Goal: Transaction & Acquisition: Book appointment/travel/reservation

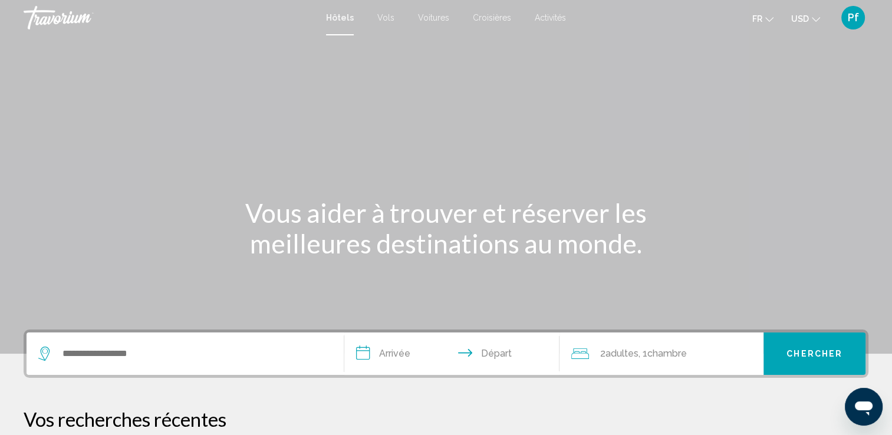
click at [817, 21] on icon "Changer de devise" at bounding box center [816, 19] width 8 height 8
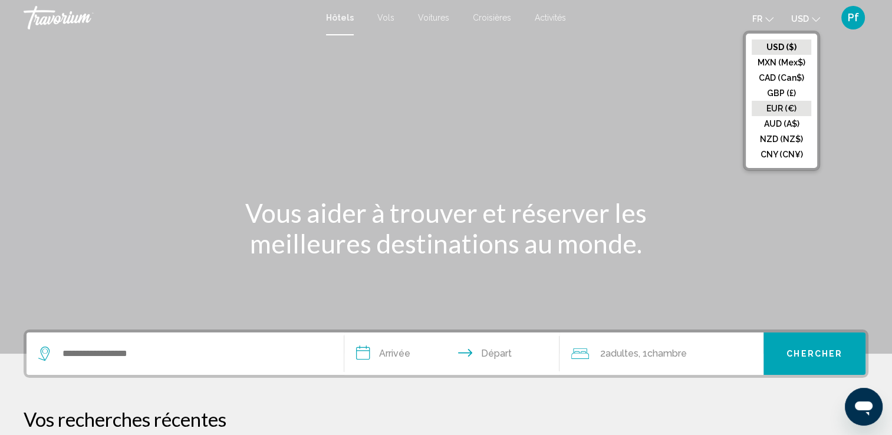
click at [789, 103] on button "EUR (€)" at bounding box center [782, 108] width 60 height 15
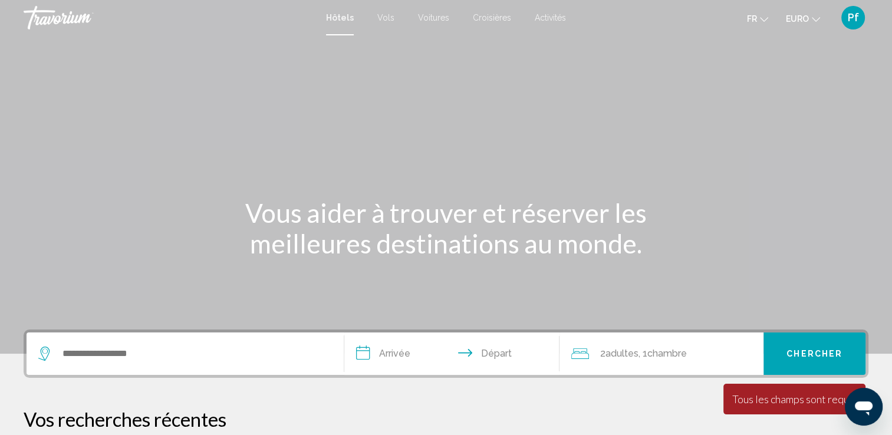
click at [393, 360] on input "**********" at bounding box center [454, 356] width 221 height 46
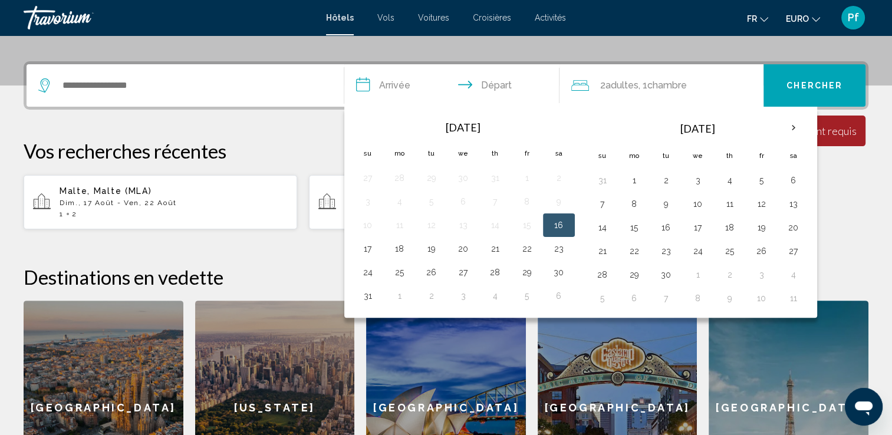
scroll to position [291, 0]
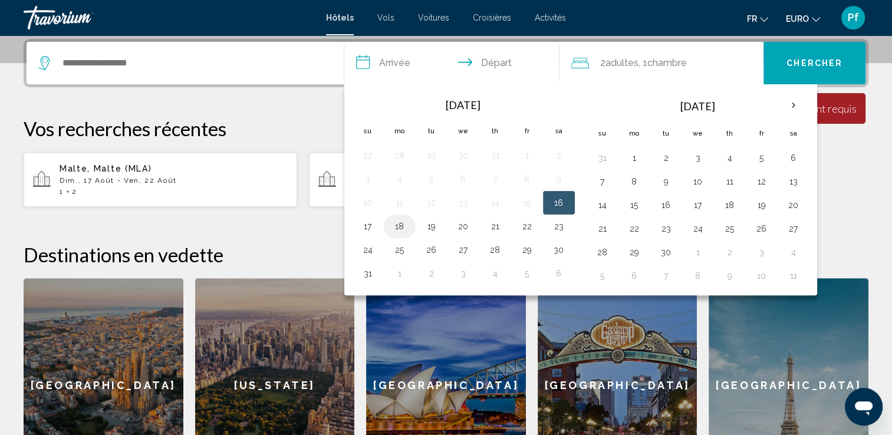
click at [401, 224] on button "18" at bounding box center [399, 226] width 19 height 17
click at [427, 220] on button "19" at bounding box center [431, 226] width 19 height 17
type input "**********"
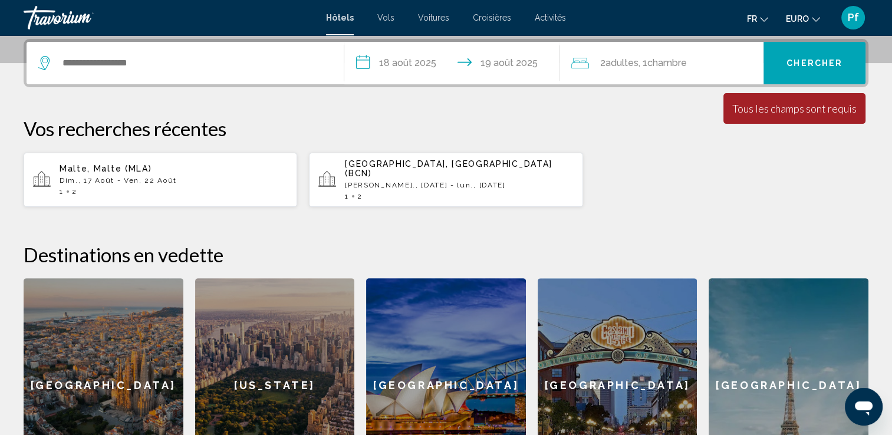
click at [192, 176] on p "Dim., 17 Août - Ven, 22 Août" at bounding box center [174, 180] width 228 height 8
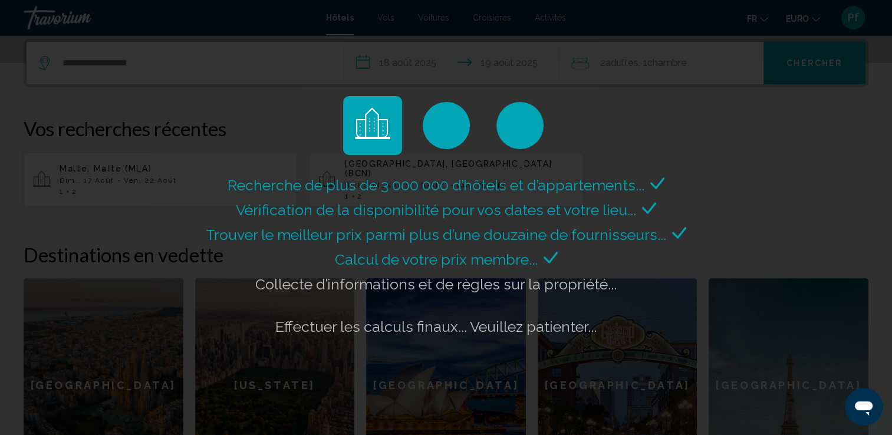
click at [481, 38] on div "Recherche de plus de 3 000 000 d’hôtels et d’appartements... Vérification de la…" at bounding box center [446, 217] width 892 height 435
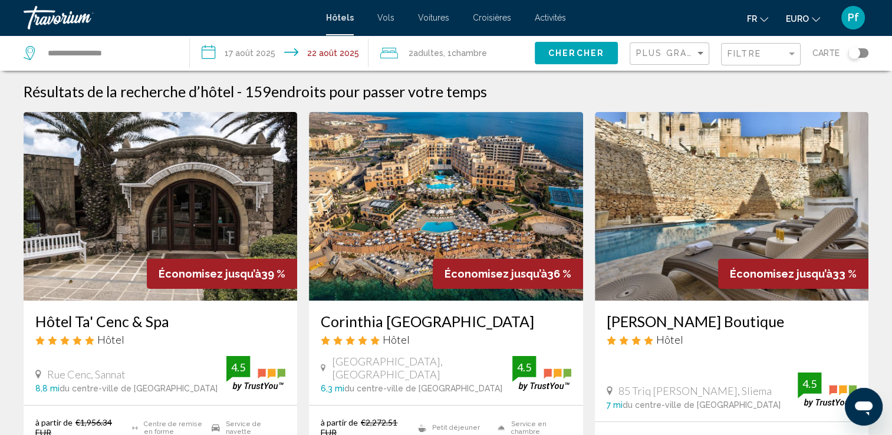
click at [258, 53] on input "**********" at bounding box center [281, 54] width 183 height 39
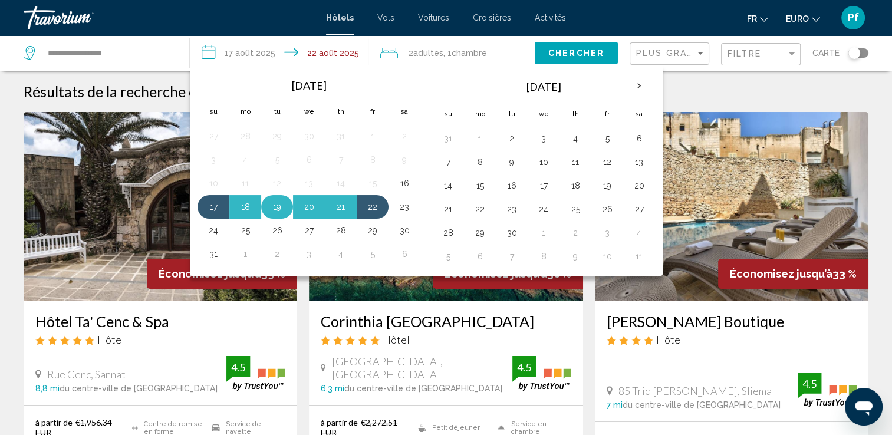
click at [282, 208] on button "19" at bounding box center [277, 207] width 19 height 17
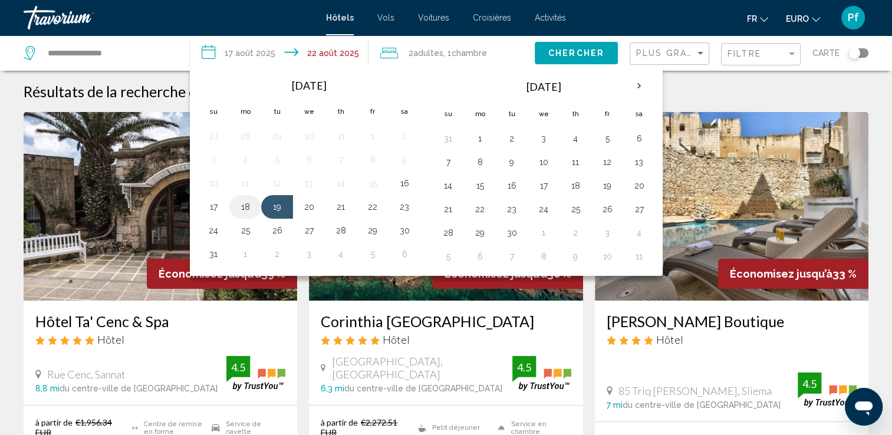
click at [249, 208] on button "18" at bounding box center [245, 207] width 19 height 17
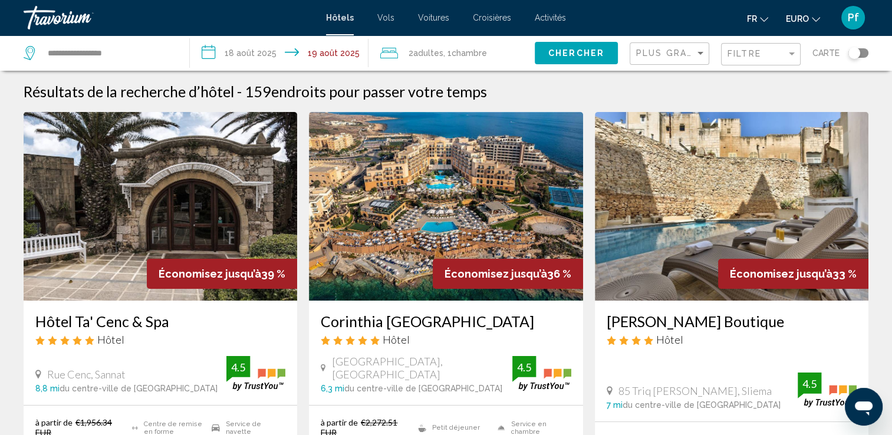
click at [245, 44] on input "**********" at bounding box center [281, 54] width 183 height 39
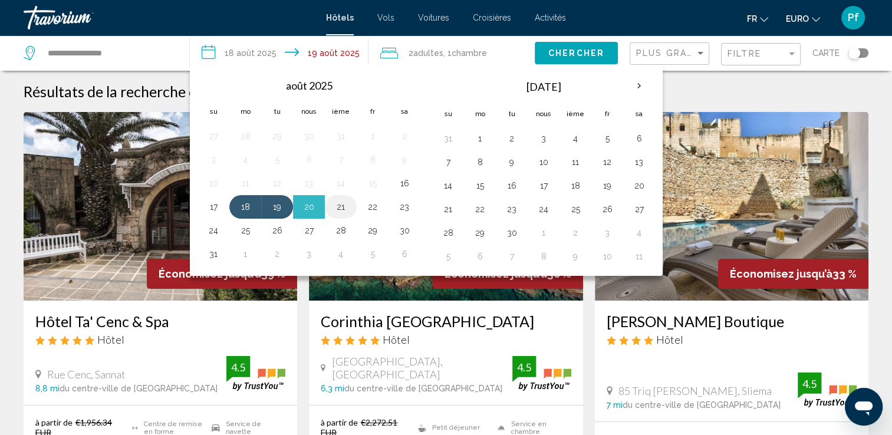
drag, startPoint x: 285, startPoint y: 204, endPoint x: 340, endPoint y: 208, distance: 55.0
click at [340, 208] on tr "17 18 19 20 21 22 23" at bounding box center [309, 207] width 223 height 24
click at [340, 208] on button "21" at bounding box center [340, 207] width 19 height 17
click at [247, 206] on button "18" at bounding box center [245, 207] width 19 height 17
type input "**********"
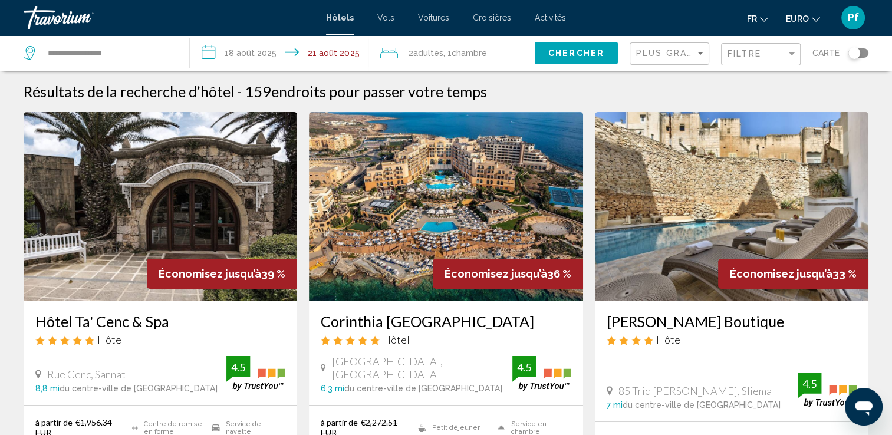
click at [227, 52] on input "**********" at bounding box center [281, 54] width 183 height 39
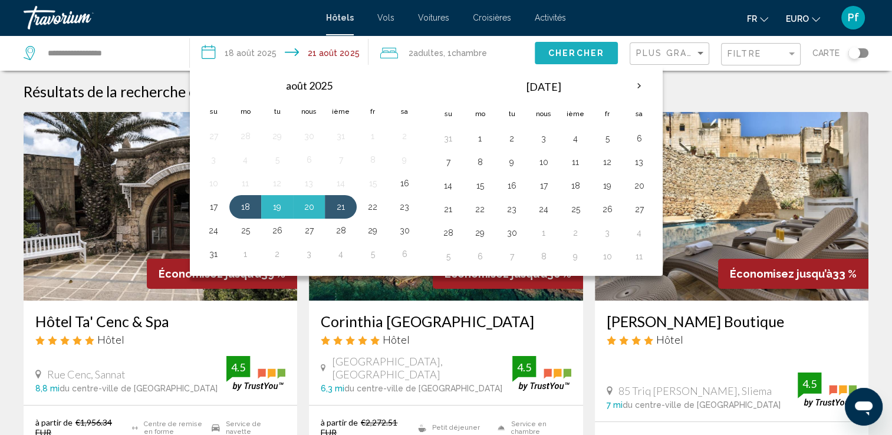
click at [551, 49] on span "Chercher" at bounding box center [576, 53] width 56 height 9
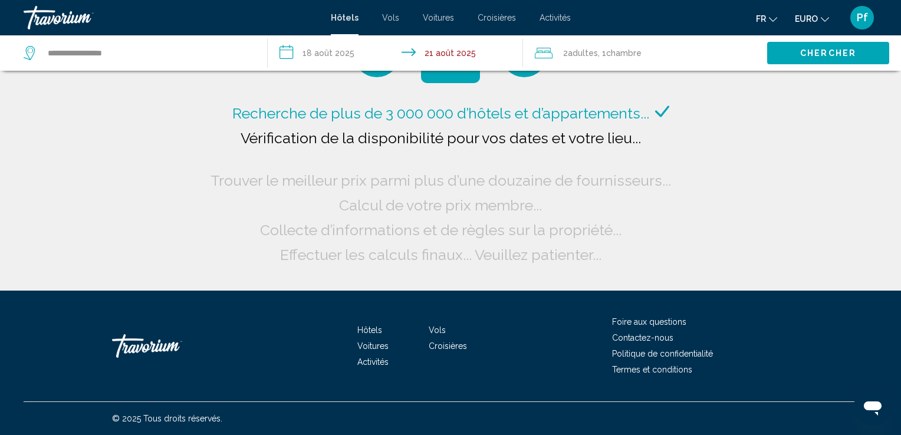
click at [580, 56] on span "Adultes" at bounding box center [583, 52] width 30 height 9
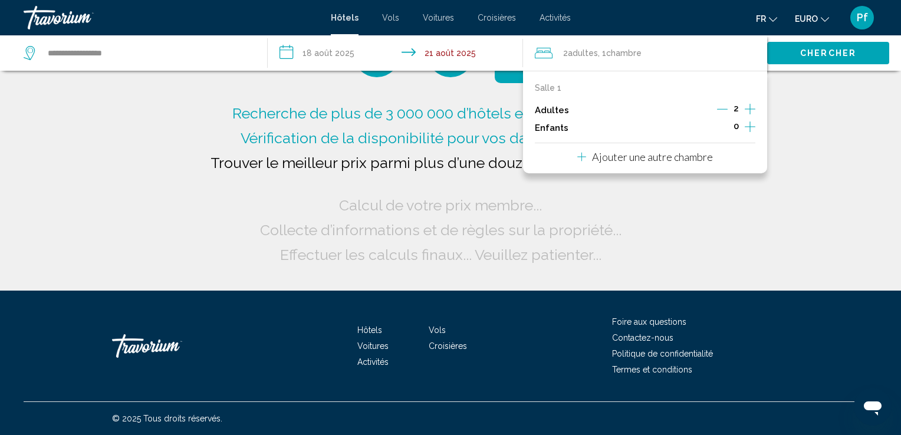
click at [750, 129] on icon "Augmenter les enfants" at bounding box center [750, 127] width 11 height 14
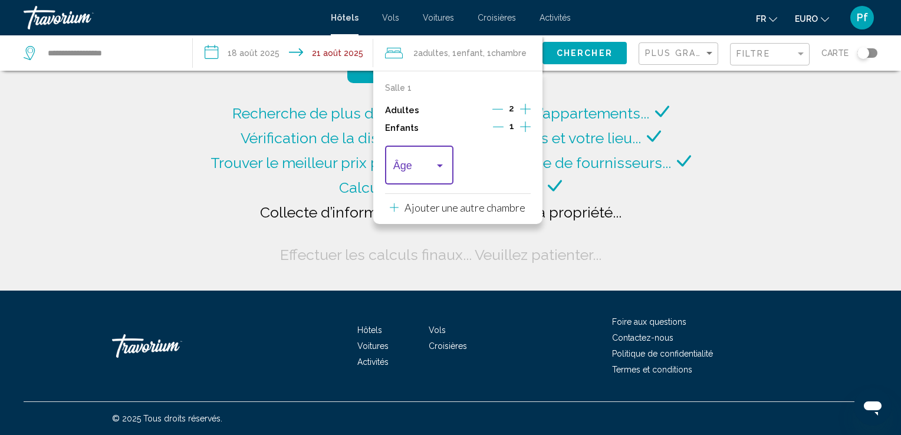
click at [439, 165] on div "Voyageurs : 2 adultes, 1 enfant" at bounding box center [440, 166] width 6 height 3
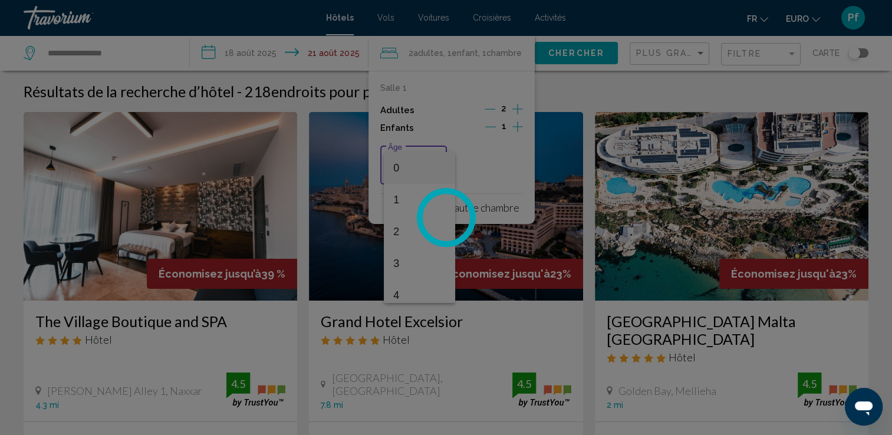
scroll to position [21, 0]
click at [451, 295] on div at bounding box center [446, 217] width 892 height 435
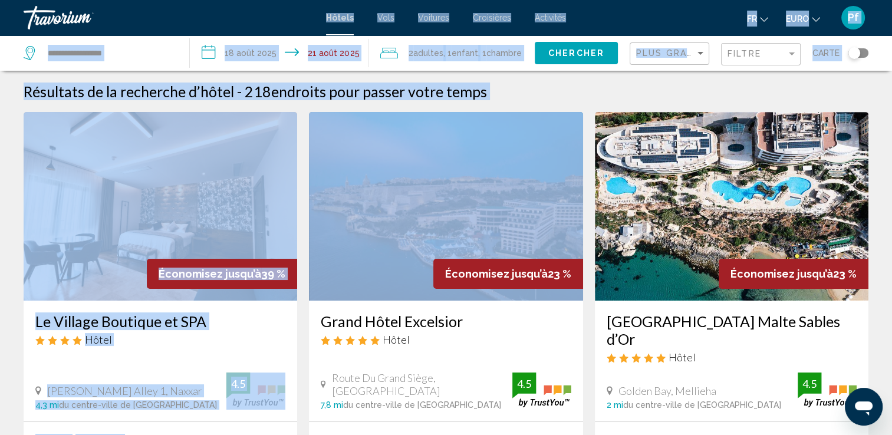
click at [451, 295] on div "**********" at bounding box center [446, 217] width 892 height 435
click at [602, 96] on div "Résultats de la recherche d’hôtel - 218 endroits pour passer votre temps" at bounding box center [446, 92] width 845 height 18
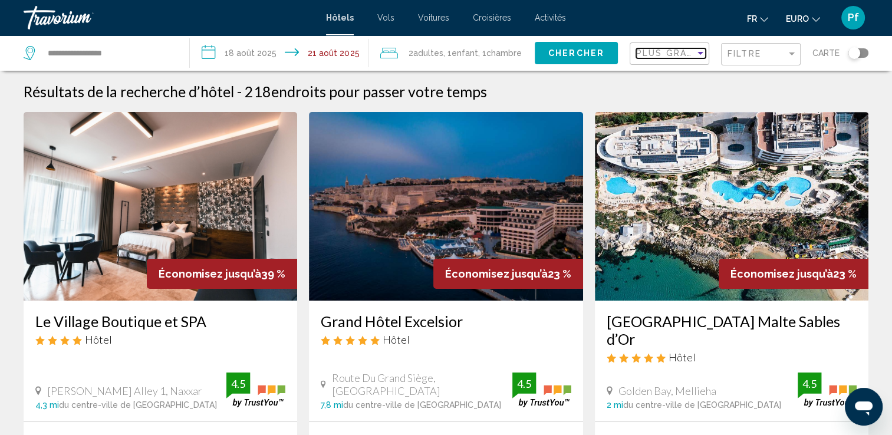
click at [699, 53] on div "Trier par" at bounding box center [701, 53] width 6 height 3
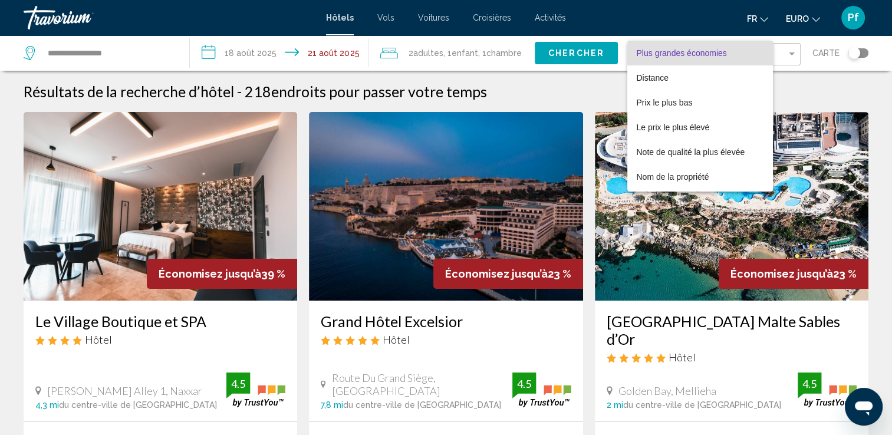
click at [599, 83] on div at bounding box center [446, 217] width 892 height 435
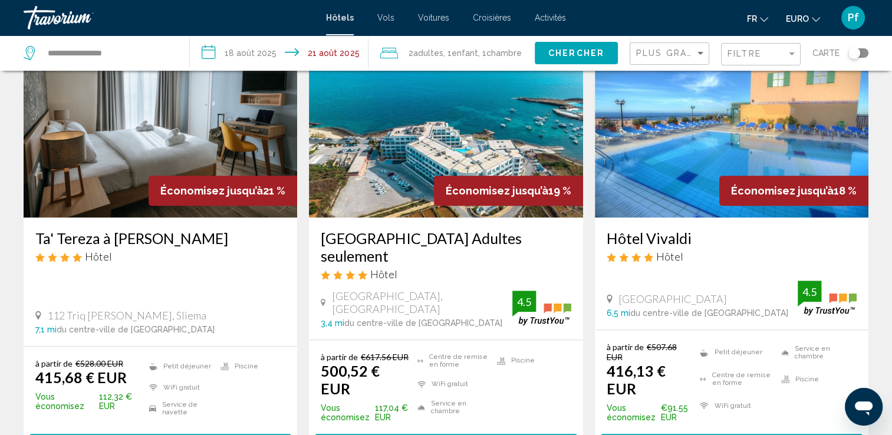
scroll to position [1007, 0]
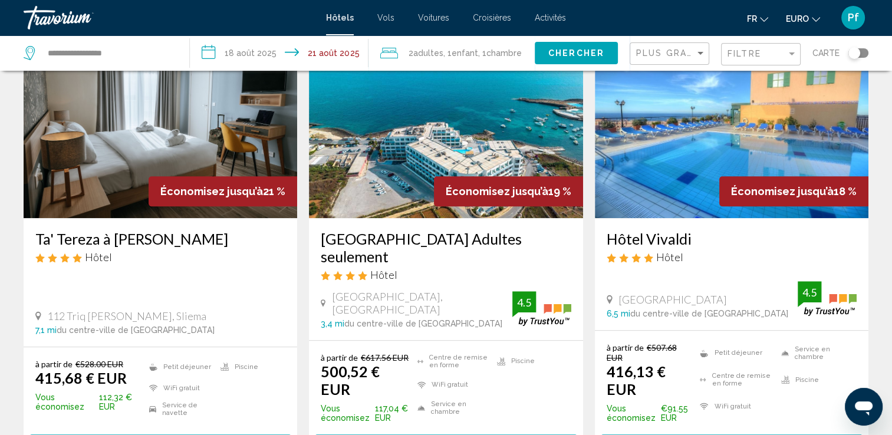
click at [767, 123] on img "Contenu principal" at bounding box center [732, 123] width 274 height 189
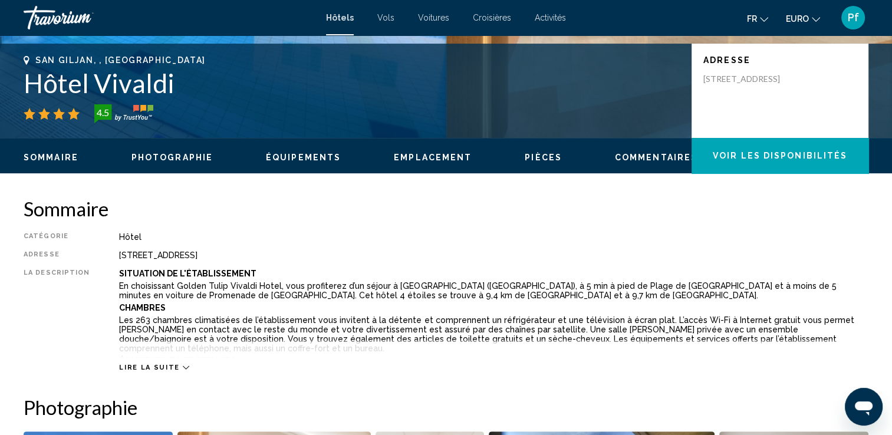
scroll to position [126, 0]
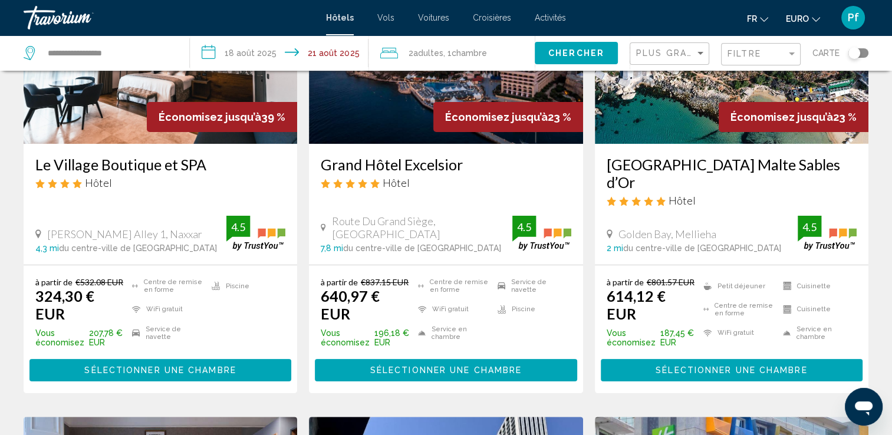
scroll to position [189, 0]
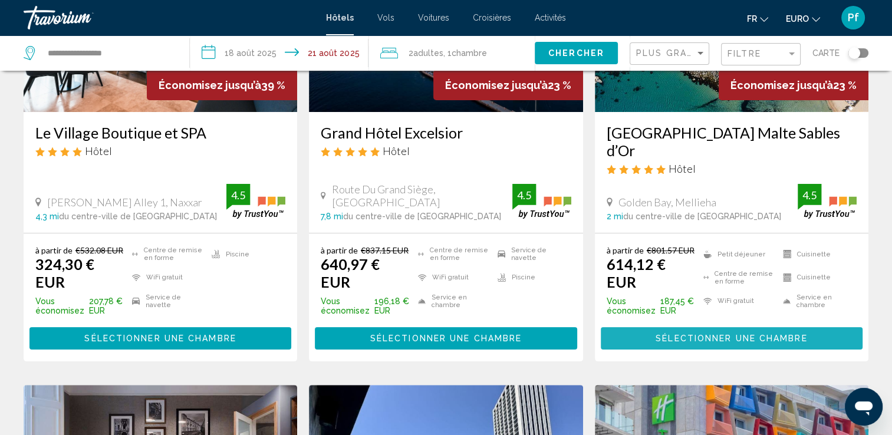
click at [796, 334] on span "Sélectionner une chambre" at bounding box center [732, 338] width 152 height 9
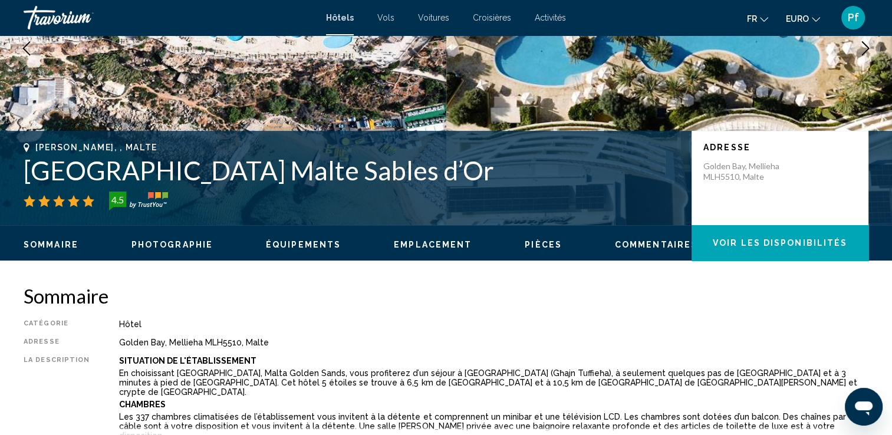
scroll to position [165, 0]
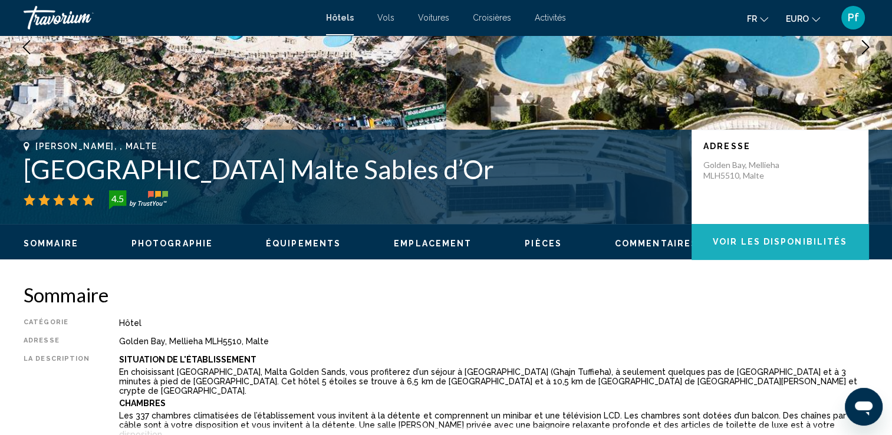
click at [755, 229] on button "Voir les disponibilités" at bounding box center [780, 241] width 177 height 35
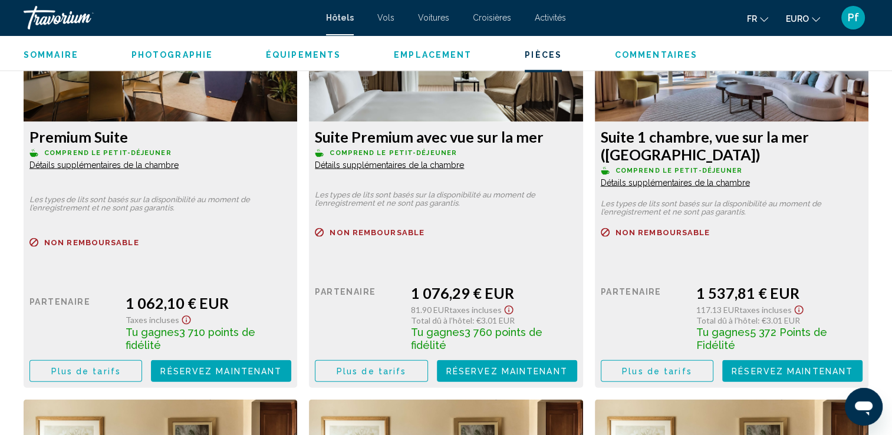
scroll to position [2554, 0]
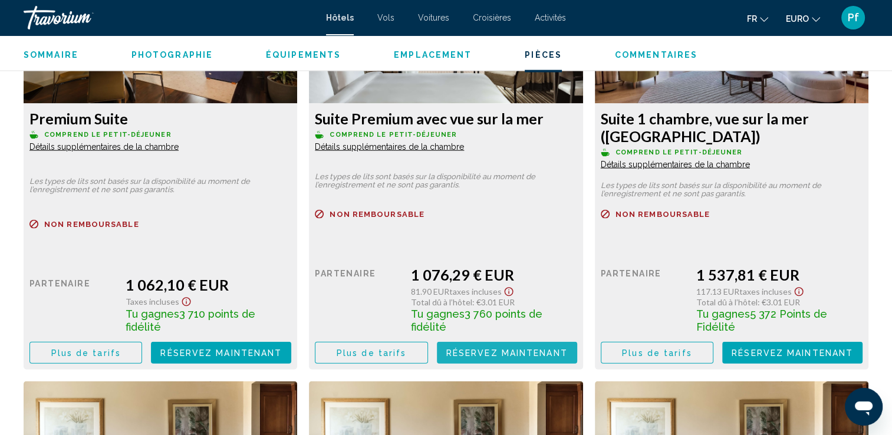
click at [520, 349] on span "Réservez maintenant" at bounding box center [506, 353] width 121 height 9
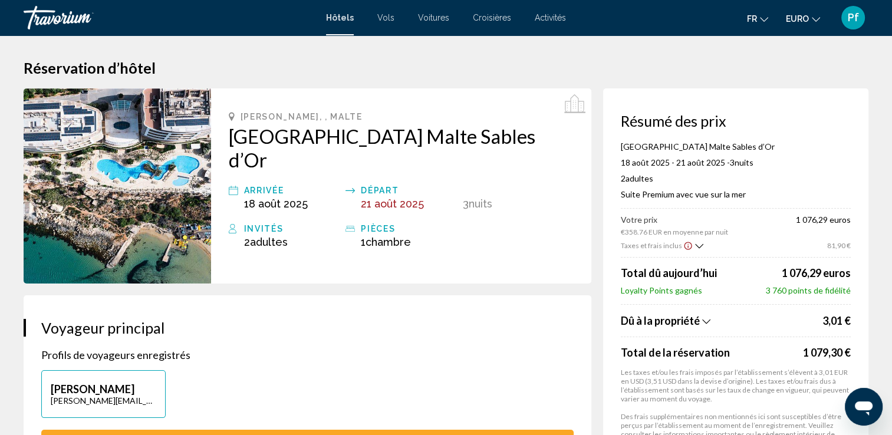
click at [673, 191] on font "Suite Premium avec vue sur la mer" at bounding box center [683, 194] width 125 height 10
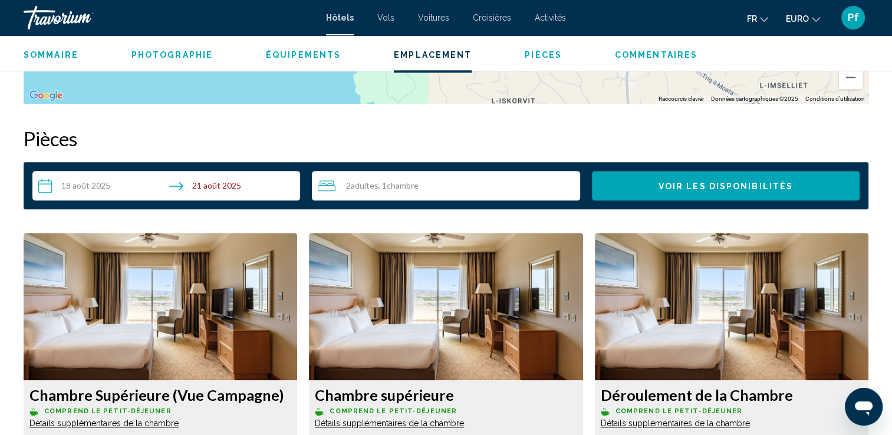
scroll to position [1447, 0]
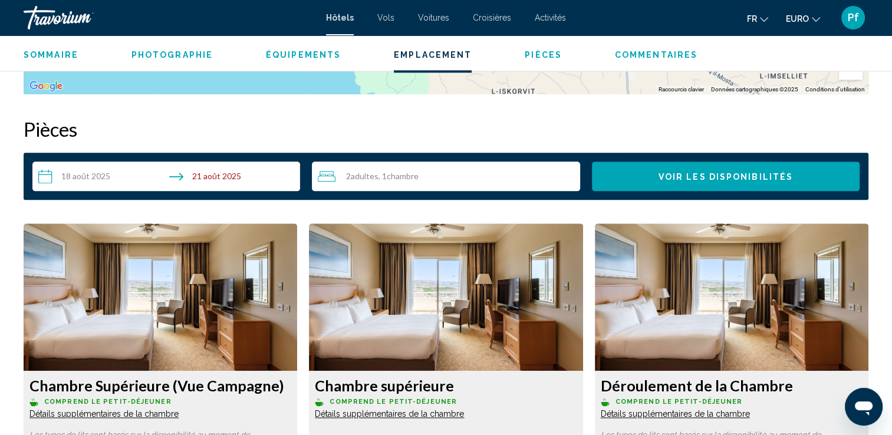
click at [459, 174] on div "2 Adulte Adultes , 1 Chambre pièces" at bounding box center [449, 176] width 262 height 14
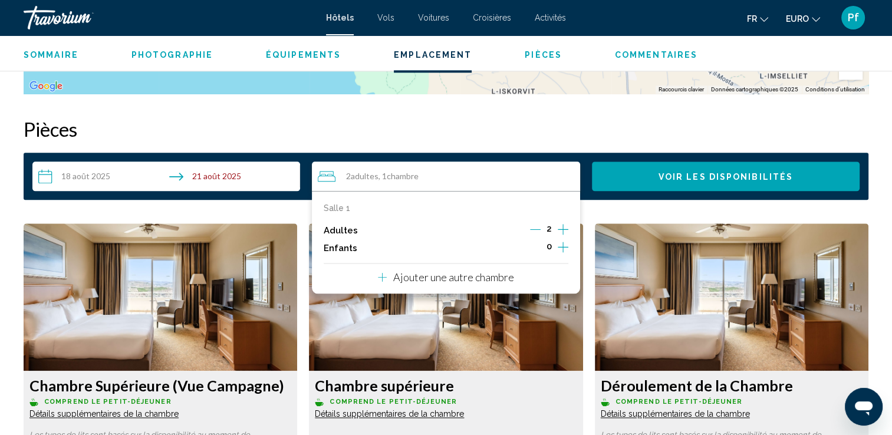
click at [560, 247] on icon "Augmenter les enfants" at bounding box center [563, 247] width 11 height 11
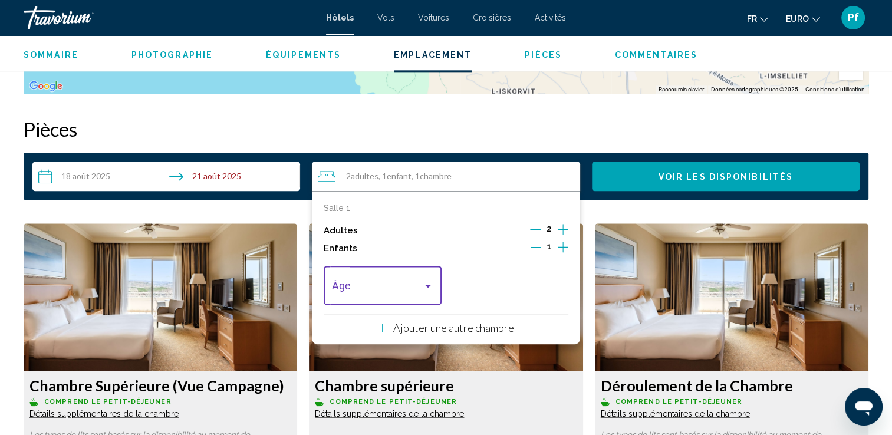
click at [432, 291] on div "Voyageurs : 2 adultes, 1 enfant" at bounding box center [383, 288] width 102 height 12
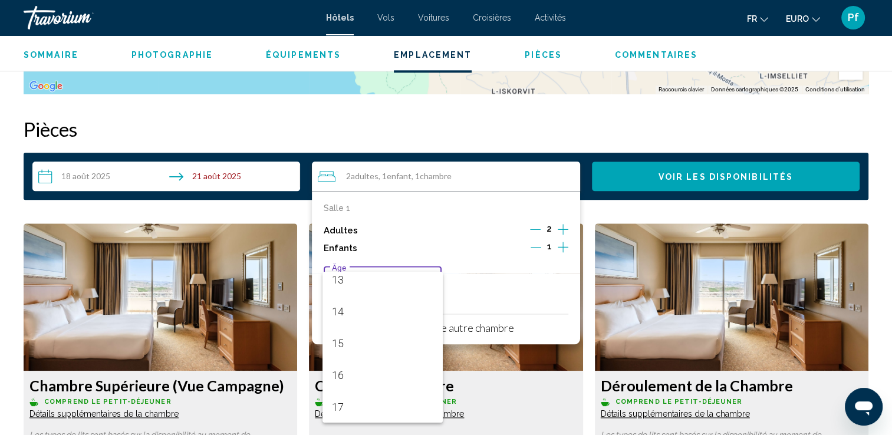
scroll to position [422, 0]
click at [398, 402] on span "17" at bounding box center [383, 407] width 102 height 32
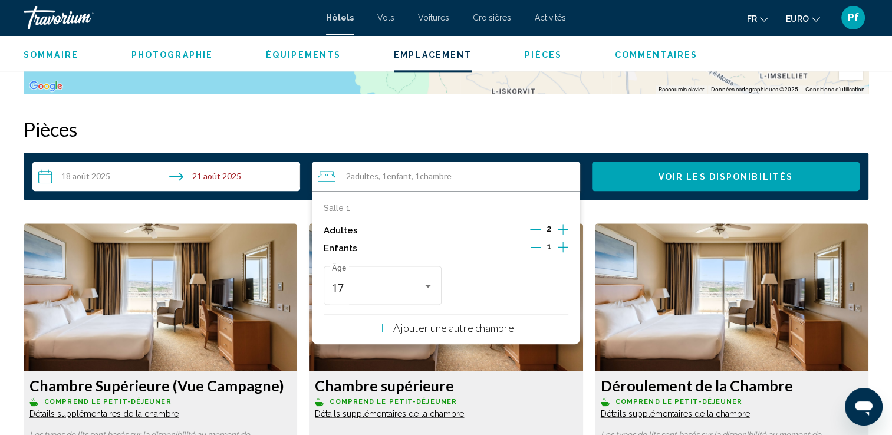
click at [563, 244] on icon "Augmenter les enfants" at bounding box center [563, 247] width 11 height 14
click at [554, 288] on div "Voyageurs : 2 adultes, 2 enfants" at bounding box center [555, 285] width 11 height 9
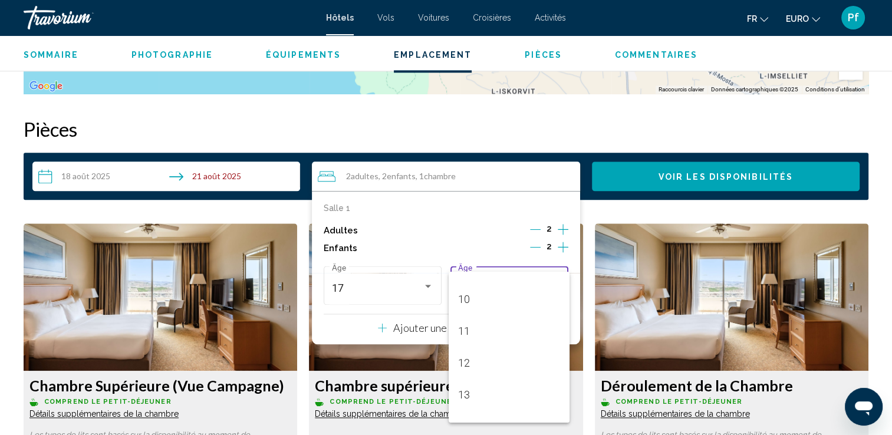
scroll to position [283, 0]
click at [489, 317] on span "10" at bounding box center [509, 323] width 102 height 32
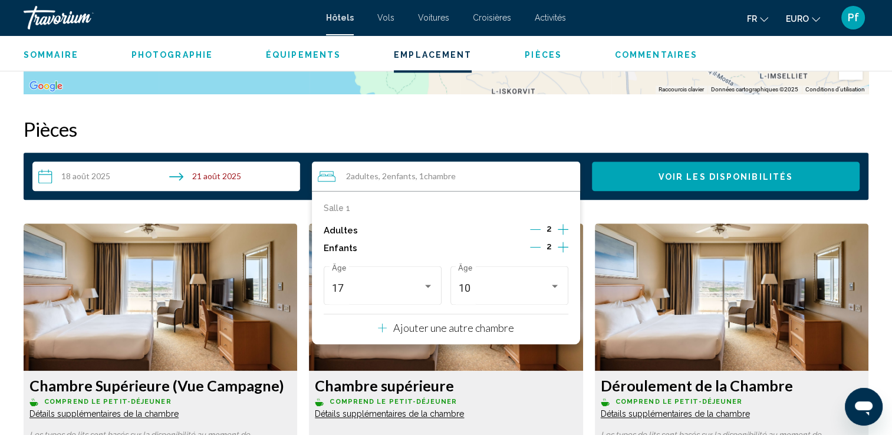
click at [574, 129] on h2 "Pièces" at bounding box center [446, 129] width 845 height 24
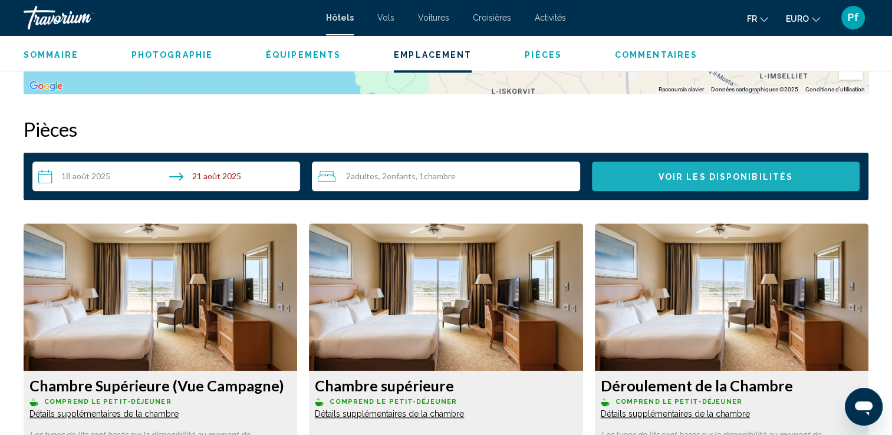
click at [628, 178] on button "Voir les disponibilités" at bounding box center [726, 176] width 268 height 29
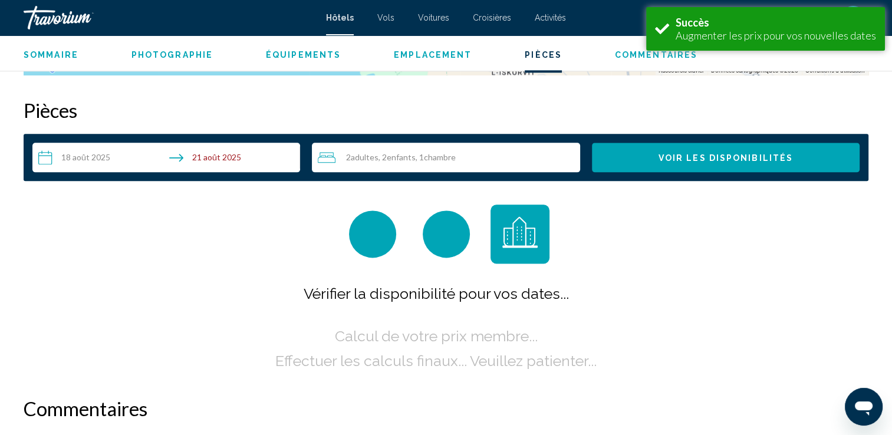
scroll to position [1493, 0]
